Goal: Task Accomplishment & Management: Use online tool/utility

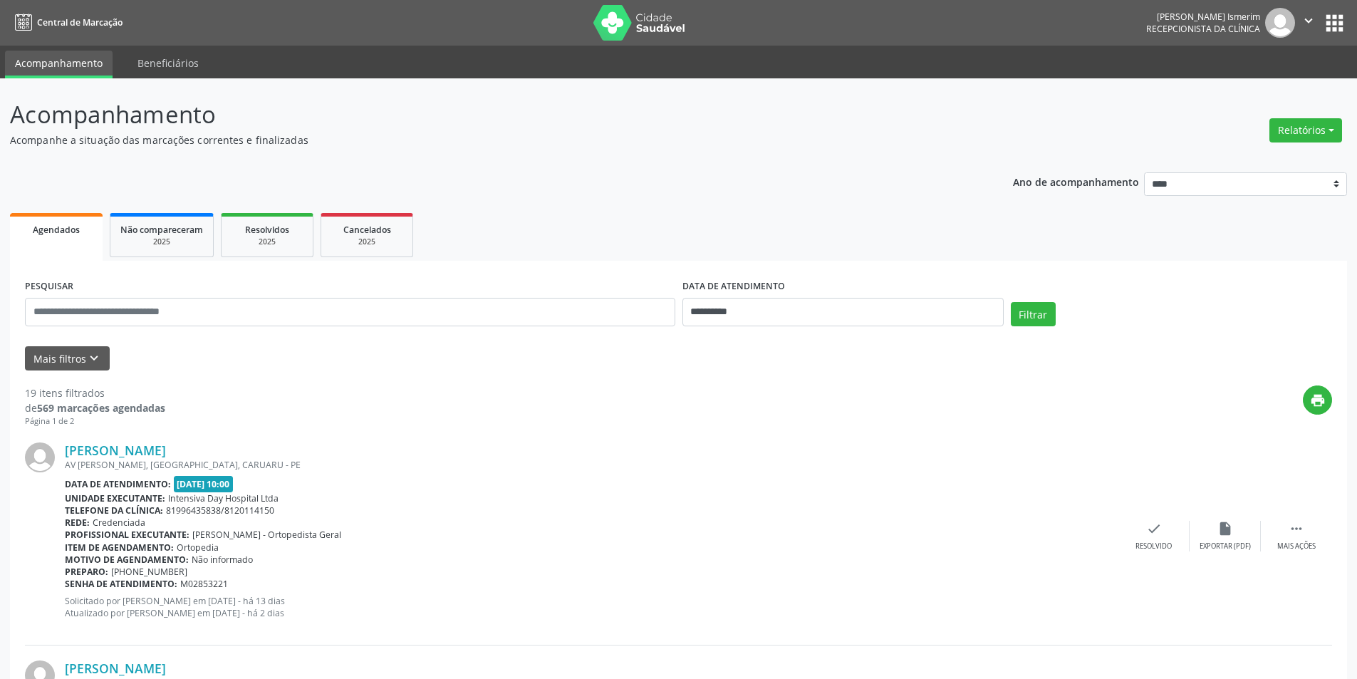
click at [1308, 117] on div "Relatórios Agendamentos Procedimentos realizados" at bounding box center [1305, 130] width 83 height 34
click at [1291, 128] on button "Relatórios" at bounding box center [1305, 130] width 73 height 24
click at [1269, 167] on link "Agendamentos" at bounding box center [1266, 161] width 153 height 20
select select "*"
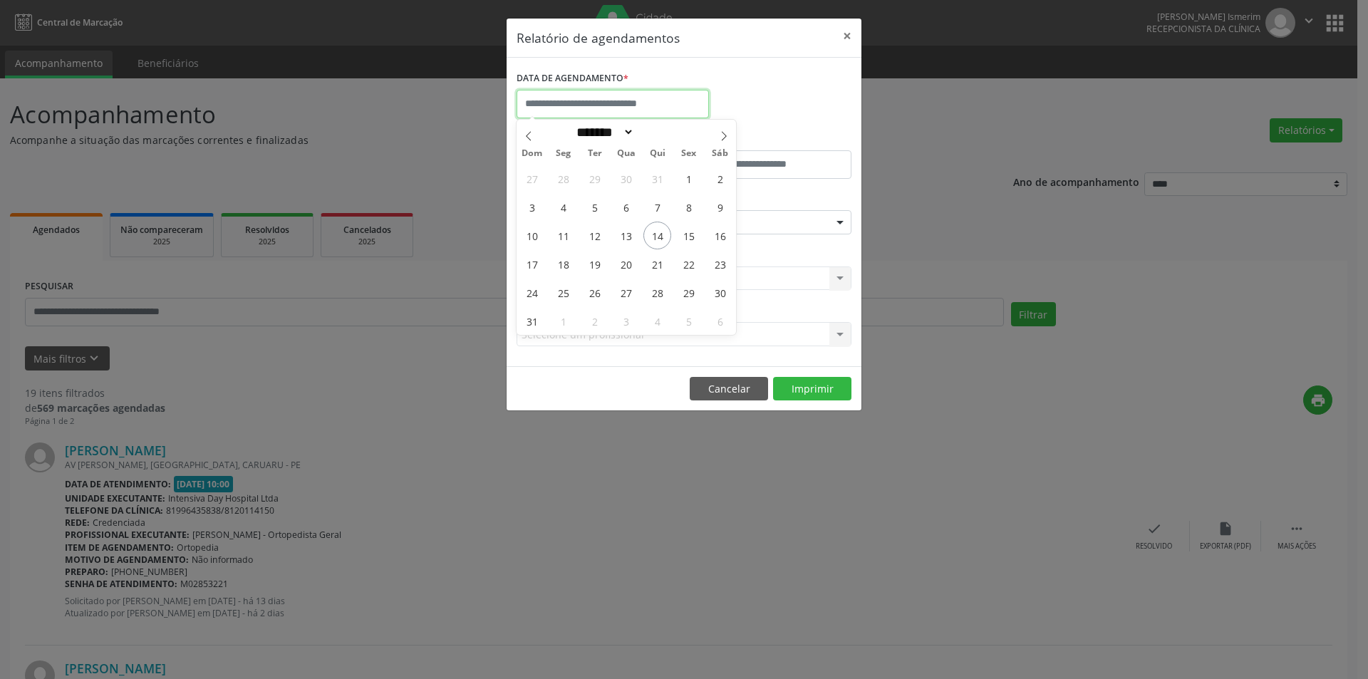
click at [608, 93] on input "text" at bounding box center [612, 104] width 192 height 28
click at [691, 235] on span "15" at bounding box center [689, 236] width 28 height 28
type input "**********"
click at [691, 235] on span "15" at bounding box center [689, 236] width 28 height 28
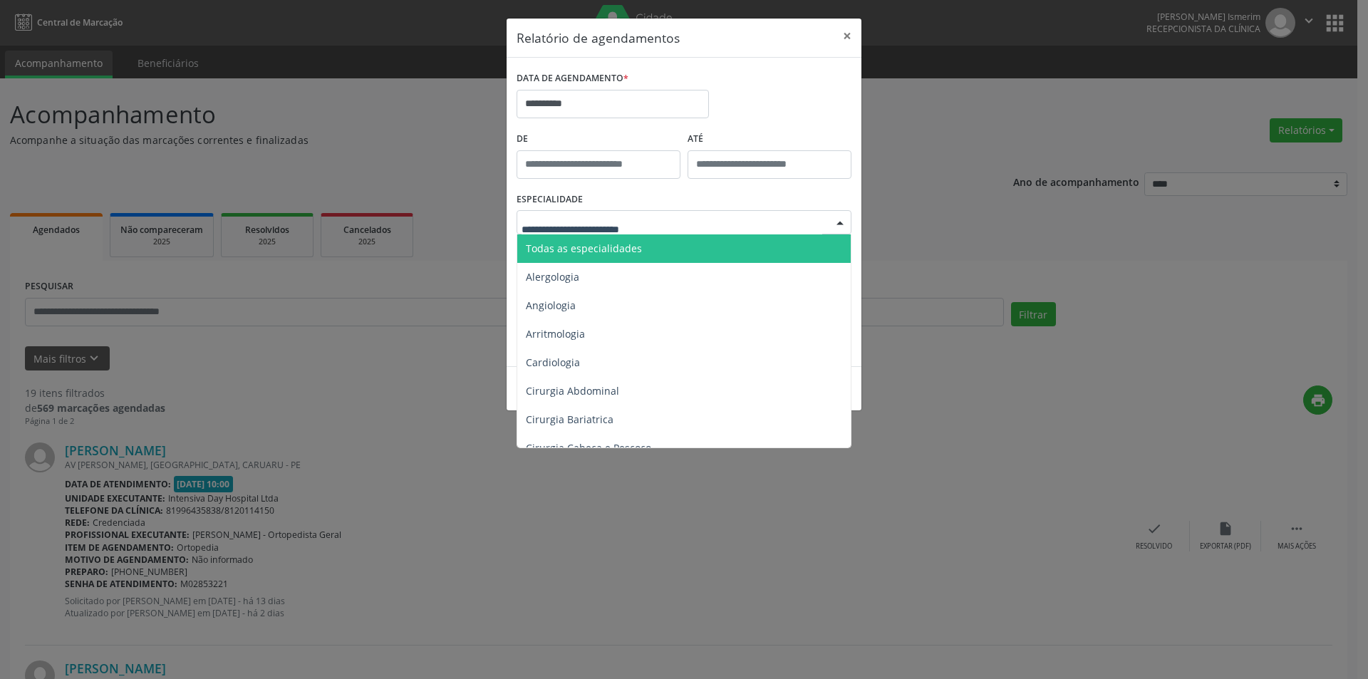
click at [841, 221] on div at bounding box center [839, 223] width 21 height 24
click at [591, 241] on span "Todas as especialidades" at bounding box center [584, 248] width 116 height 14
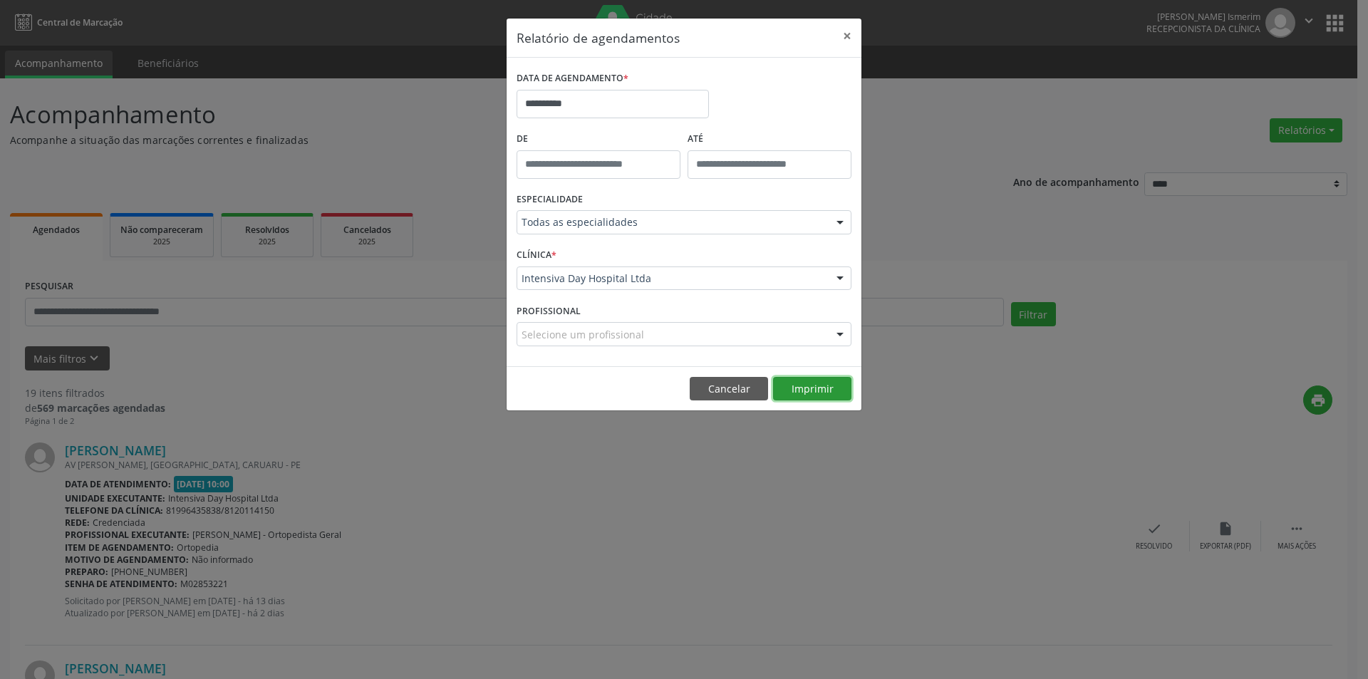
click at [819, 386] on button "Imprimir" at bounding box center [812, 389] width 78 height 24
click at [848, 33] on button "×" at bounding box center [847, 36] width 28 height 35
